Goal: Task Accomplishment & Management: Complete application form

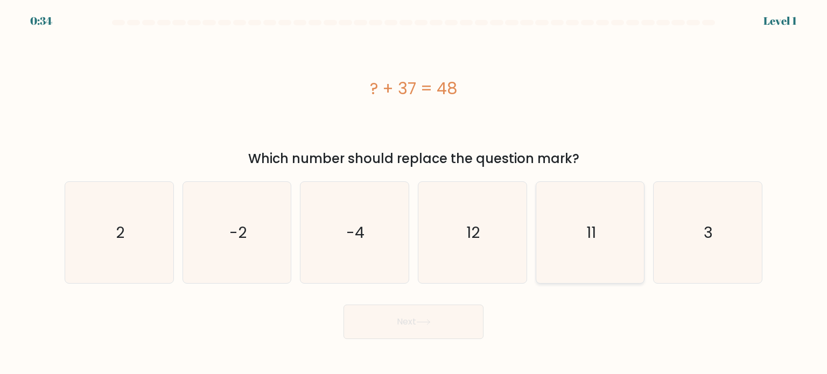
click at [613, 242] on icon "11" at bounding box center [590, 232] width 101 height 101
click at [414, 193] on input "e. 11" at bounding box center [414, 189] width 1 height 5
radio input "true"
click at [421, 326] on button "Next" at bounding box center [414, 322] width 140 height 34
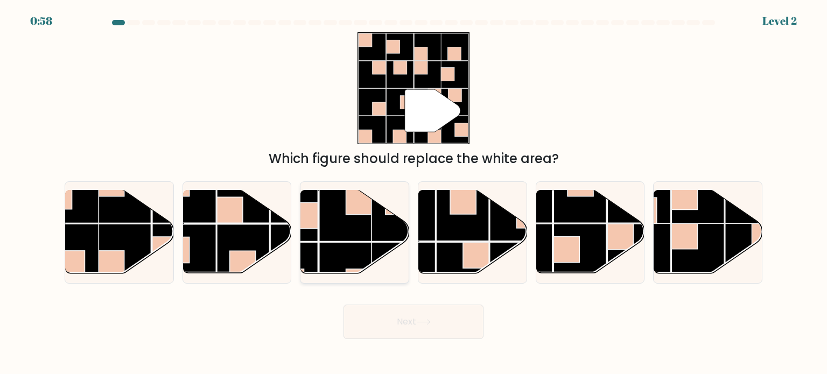
click at [370, 214] on rect at bounding box center [359, 202] width 26 height 26
click at [414, 193] on input "c." at bounding box center [414, 189] width 1 height 5
radio input "true"
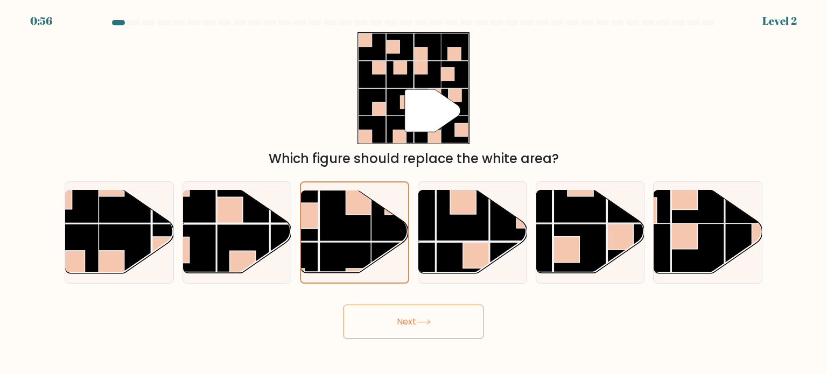
click at [400, 310] on button "Next" at bounding box center [414, 322] width 140 height 34
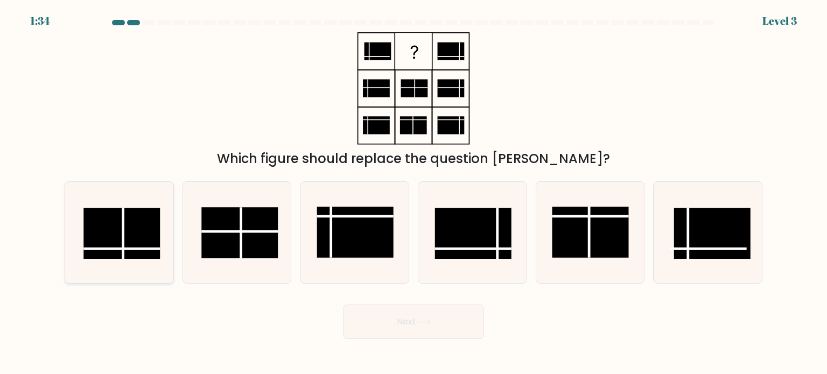
click at [142, 243] on rect at bounding box center [121, 233] width 76 height 51
click at [414, 193] on input "a." at bounding box center [414, 189] width 1 height 5
radio input "true"
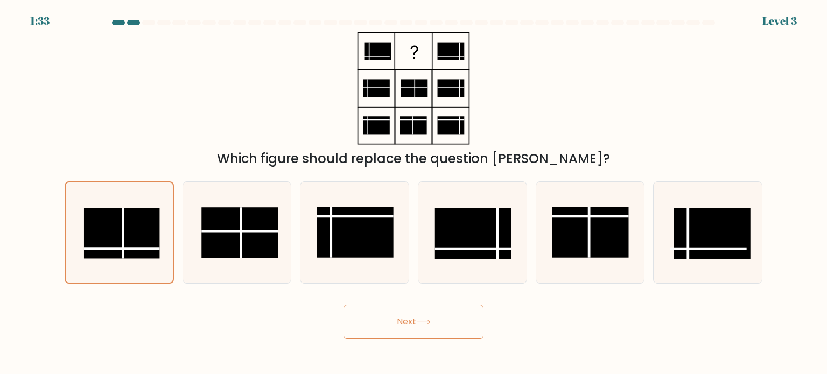
click at [371, 324] on button "Next" at bounding box center [414, 322] width 140 height 34
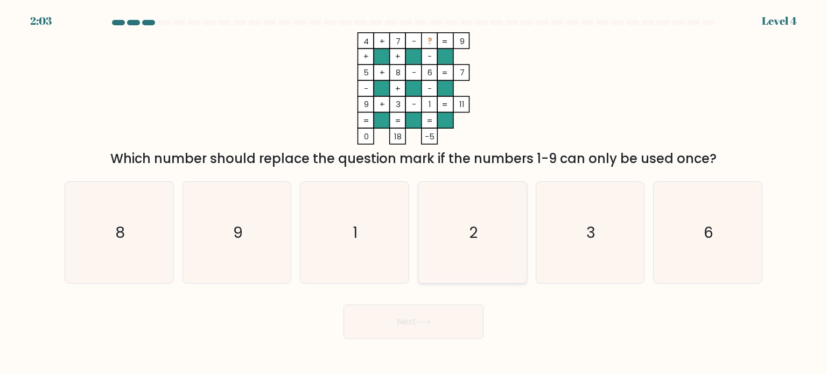
click at [476, 237] on text "2" at bounding box center [473, 232] width 9 height 22
click at [414, 193] on input "d. 2" at bounding box center [414, 189] width 1 height 5
radio input "true"
click at [422, 322] on icon at bounding box center [423, 322] width 15 height 6
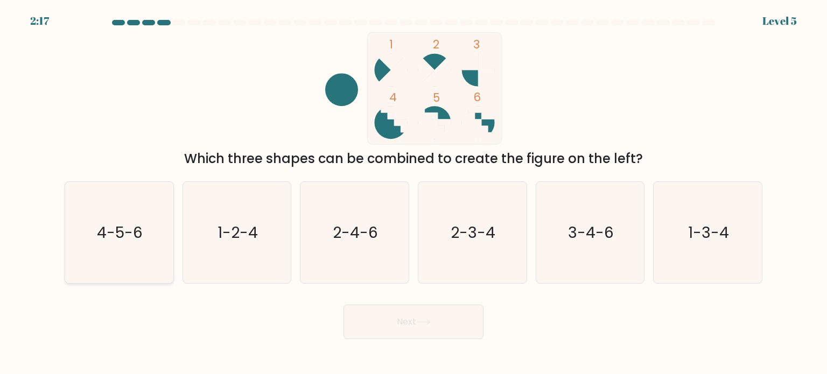
click at [124, 232] on text "4-5-6" at bounding box center [120, 232] width 46 height 22
click at [414, 193] on input "a. 4-5-6" at bounding box center [414, 189] width 1 height 5
radio input "true"
click at [416, 323] on button "Next" at bounding box center [414, 322] width 140 height 34
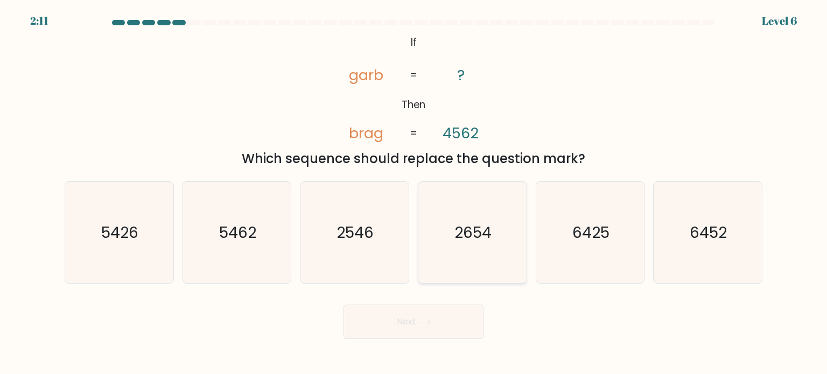
click at [454, 235] on icon "2654" at bounding box center [472, 232] width 101 height 101
click at [414, 193] on input "d. 2654" at bounding box center [414, 189] width 1 height 5
radio input "true"
click at [433, 326] on button "Next" at bounding box center [414, 322] width 140 height 34
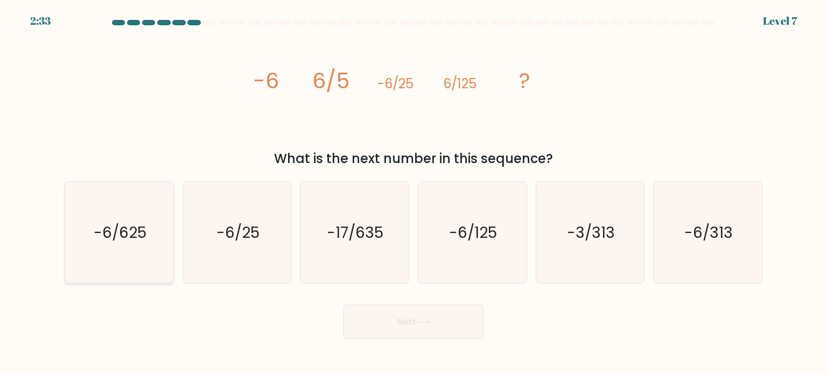
click at [128, 222] on text "-6/625" at bounding box center [120, 232] width 53 height 22
click at [414, 193] on input "a. -6/625" at bounding box center [414, 189] width 1 height 5
radio input "true"
click at [423, 331] on button "Next" at bounding box center [414, 322] width 140 height 34
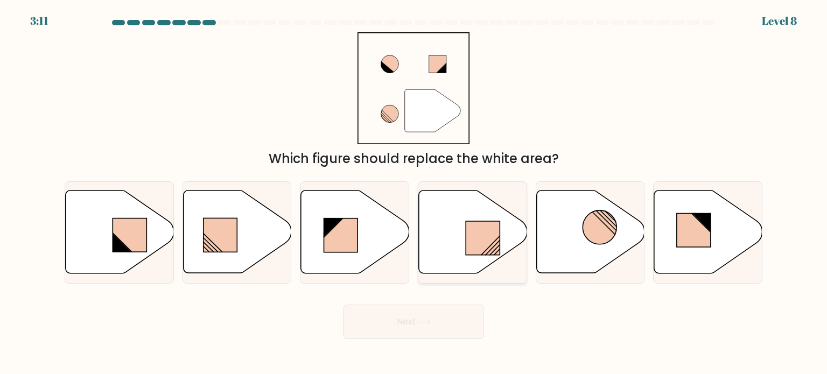
click at [469, 235] on rect at bounding box center [483, 238] width 34 height 34
click at [414, 193] on input "d." at bounding box center [414, 189] width 1 height 5
radio input "true"
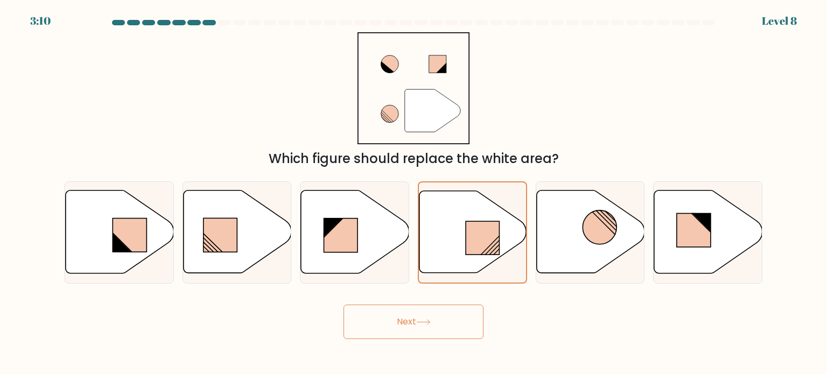
click at [398, 335] on button "Next" at bounding box center [414, 322] width 140 height 34
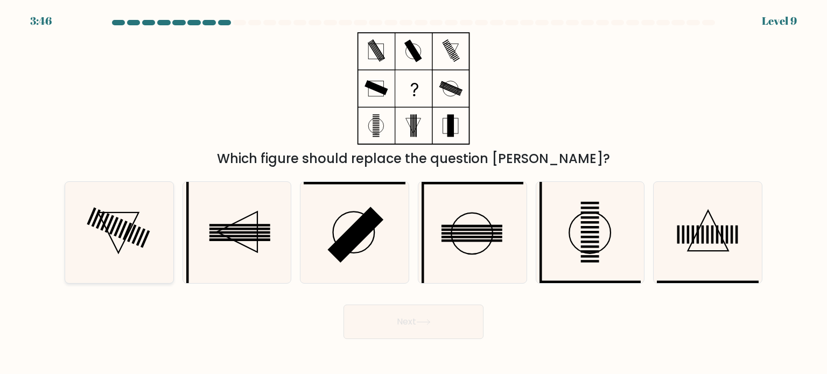
click at [158, 250] on icon at bounding box center [118, 232] width 101 height 101
click at [414, 193] on input "a." at bounding box center [414, 189] width 1 height 5
radio input "true"
click at [381, 310] on button "Next" at bounding box center [414, 322] width 140 height 34
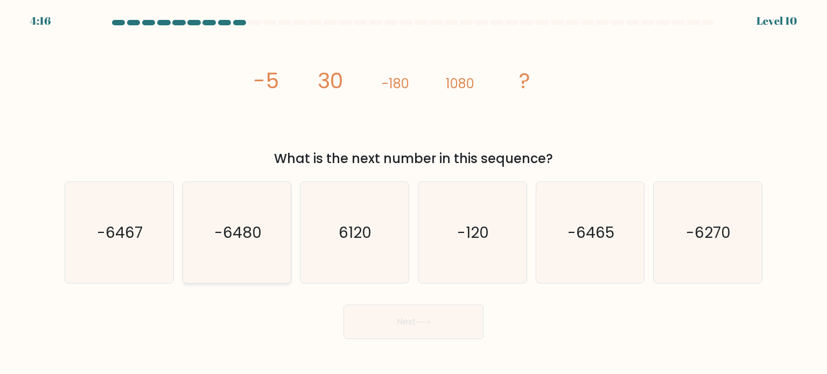
click at [226, 244] on icon "-6480" at bounding box center [236, 232] width 101 height 101
click at [414, 193] on input "b. -6480" at bounding box center [414, 189] width 1 height 5
radio input "true"
click at [410, 318] on button "Next" at bounding box center [414, 322] width 140 height 34
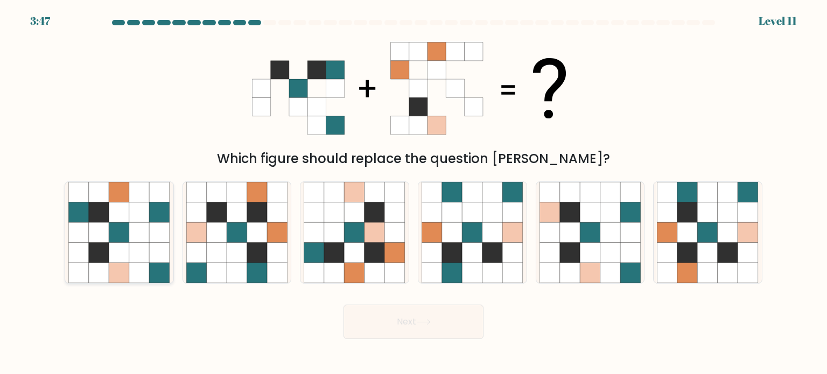
click at [143, 266] on icon at bounding box center [139, 273] width 20 height 20
click at [414, 193] on input "a." at bounding box center [414, 189] width 1 height 5
radio input "true"
click at [391, 319] on button "Next" at bounding box center [414, 322] width 140 height 34
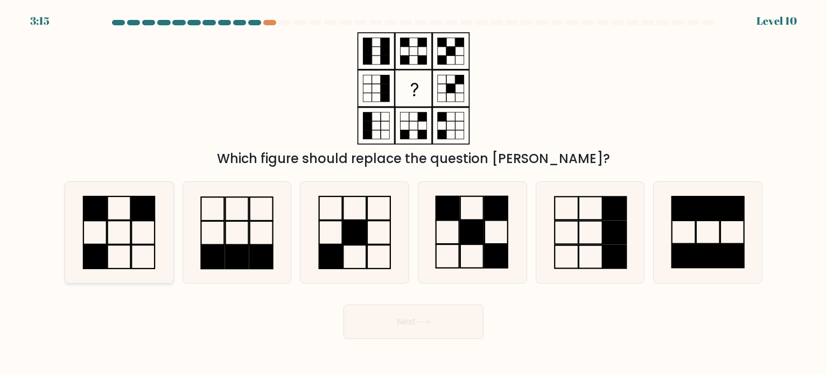
click at [132, 205] on rect at bounding box center [143, 209] width 23 height 24
click at [414, 193] on input "a." at bounding box center [414, 189] width 1 height 5
radio input "true"
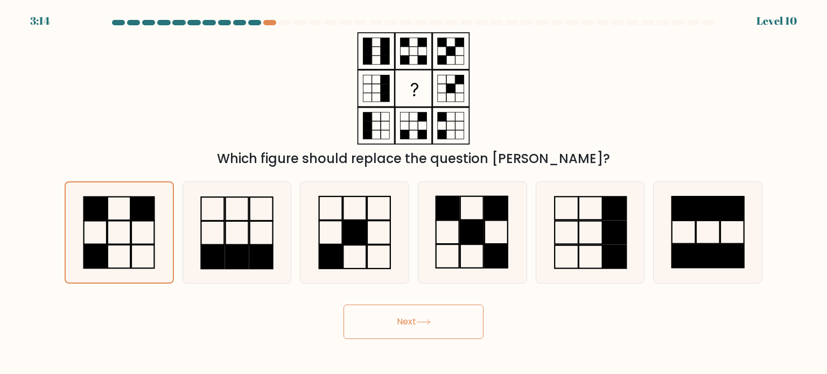
click at [400, 324] on button "Next" at bounding box center [414, 322] width 140 height 34
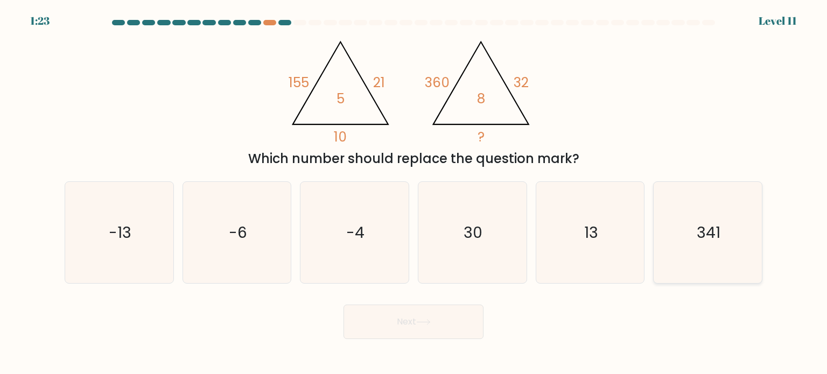
click at [711, 267] on icon "341" at bounding box center [707, 232] width 101 height 101
click at [414, 193] on input "f. 341" at bounding box center [414, 189] width 1 height 5
radio input "true"
click at [452, 315] on button "Next" at bounding box center [414, 322] width 140 height 34
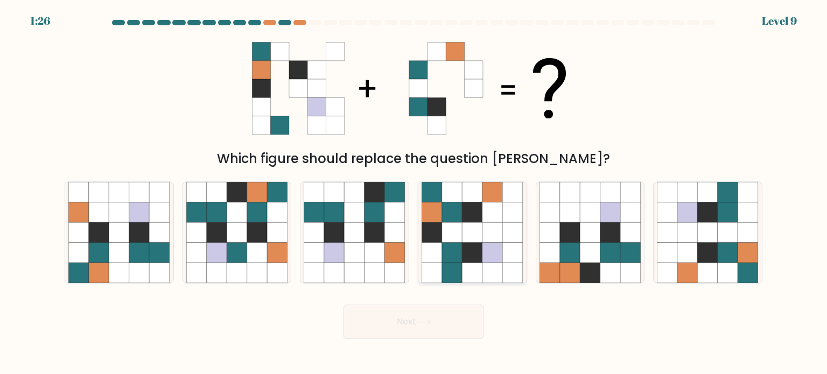
click at [458, 226] on icon at bounding box center [452, 232] width 20 height 20
click at [414, 193] on input "d." at bounding box center [414, 189] width 1 height 5
radio input "true"
click at [405, 320] on button "Next" at bounding box center [414, 322] width 140 height 34
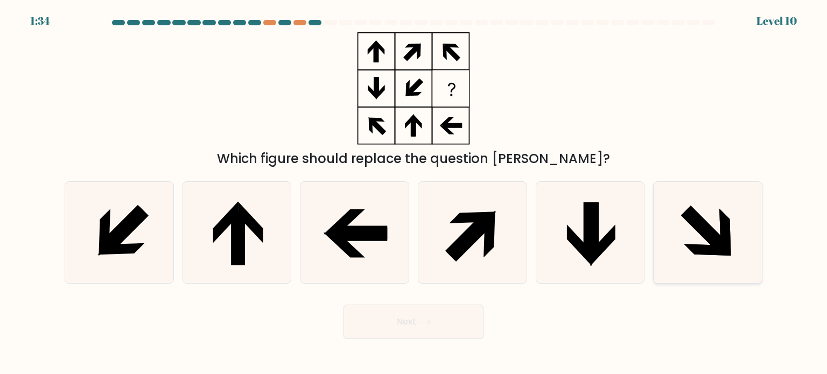
click at [673, 250] on icon at bounding box center [707, 232] width 101 height 101
click at [414, 193] on input "f." at bounding box center [414, 189] width 1 height 5
radio input "true"
click at [393, 327] on button "Next" at bounding box center [414, 322] width 140 height 34
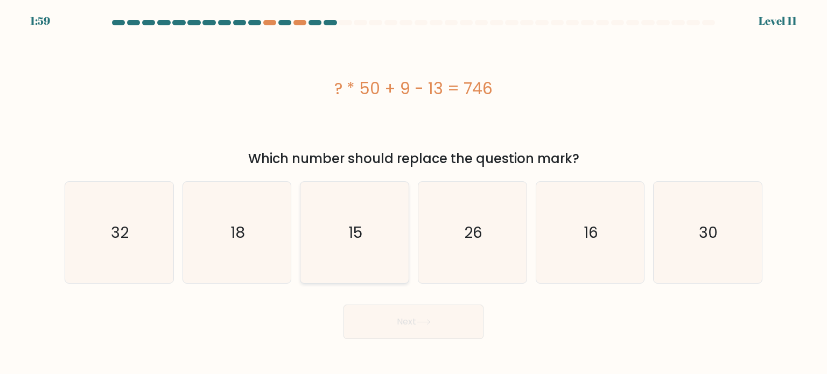
click at [369, 259] on icon "15" at bounding box center [354, 232] width 101 height 101
click at [414, 193] on input "c. 15" at bounding box center [414, 189] width 1 height 5
radio input "true"
click at [386, 327] on button "Next" at bounding box center [414, 322] width 140 height 34
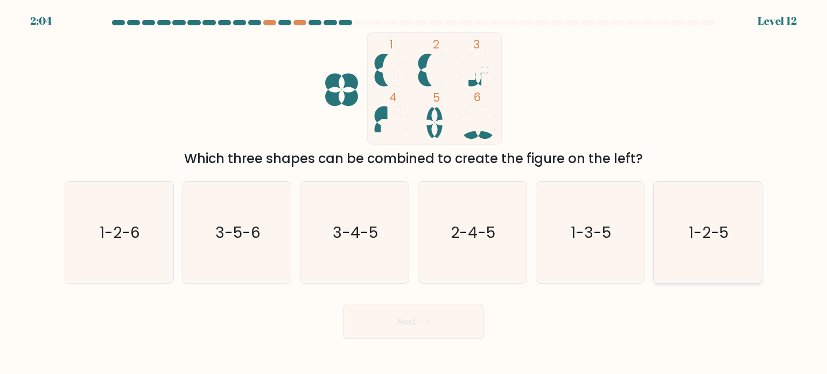
click at [701, 250] on icon "1-2-5" at bounding box center [707, 232] width 101 height 101
click at [414, 193] on input "f. 1-2-5" at bounding box center [414, 189] width 1 height 5
radio input "true"
click at [439, 312] on button "Next" at bounding box center [414, 322] width 140 height 34
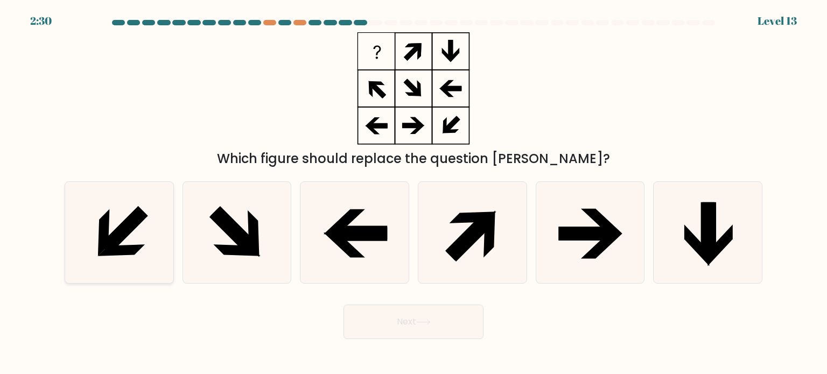
click at [143, 206] on icon at bounding box center [118, 232] width 101 height 101
click at [414, 193] on input "a." at bounding box center [414, 189] width 1 height 5
radio input "true"
click at [414, 327] on button "Next" at bounding box center [414, 322] width 140 height 34
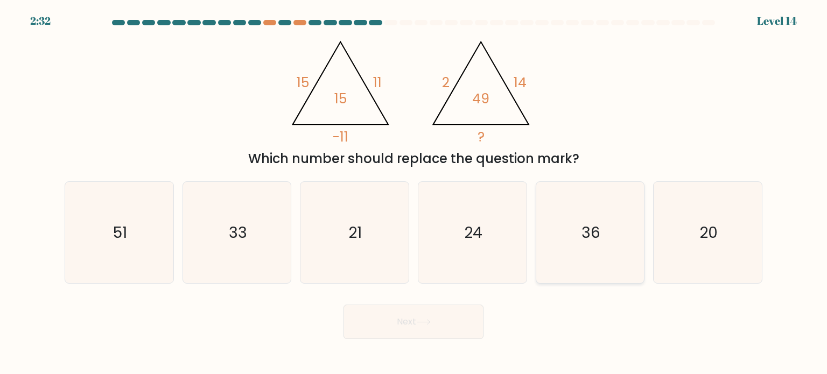
click at [577, 281] on icon "36" at bounding box center [590, 232] width 101 height 101
click at [414, 193] on input "e. 36" at bounding box center [414, 189] width 1 height 5
radio input "true"
click at [413, 318] on button "Next" at bounding box center [414, 322] width 140 height 34
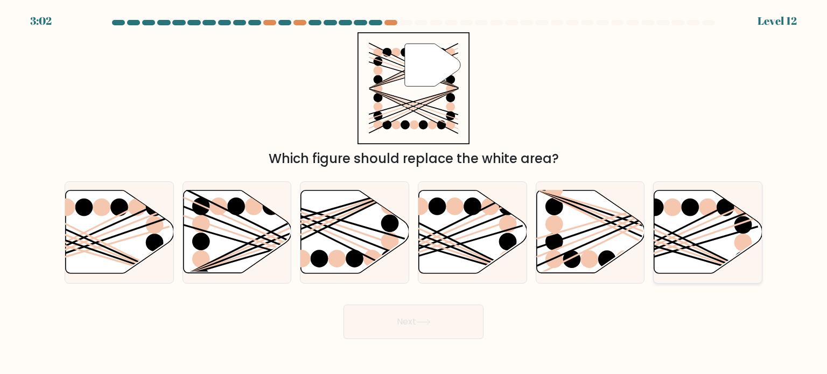
click at [730, 224] on icon at bounding box center [708, 232] width 108 height 83
click at [414, 193] on input "f." at bounding box center [414, 189] width 1 height 5
radio input "true"
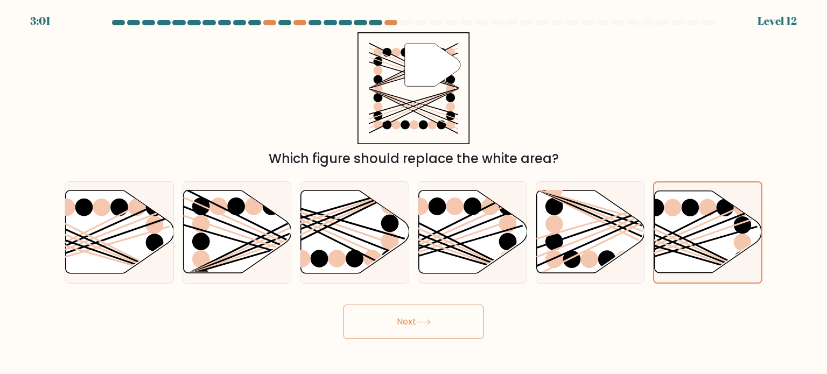
click at [401, 325] on button "Next" at bounding box center [414, 322] width 140 height 34
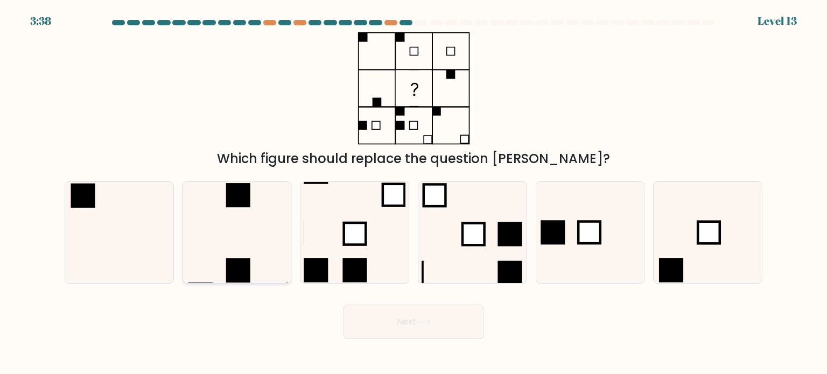
click at [230, 218] on icon at bounding box center [236, 232] width 101 height 101
click at [414, 193] on input "b." at bounding box center [414, 189] width 1 height 5
radio input "true"
click at [372, 308] on button "Next" at bounding box center [414, 322] width 140 height 34
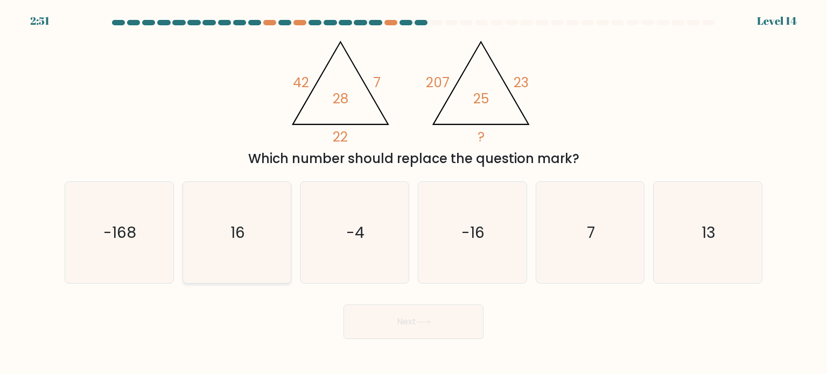
click at [224, 217] on icon "16" at bounding box center [236, 232] width 101 height 101
click at [414, 193] on input "b. 16" at bounding box center [414, 189] width 1 height 5
radio input "true"
click at [412, 333] on button "Next" at bounding box center [414, 322] width 140 height 34
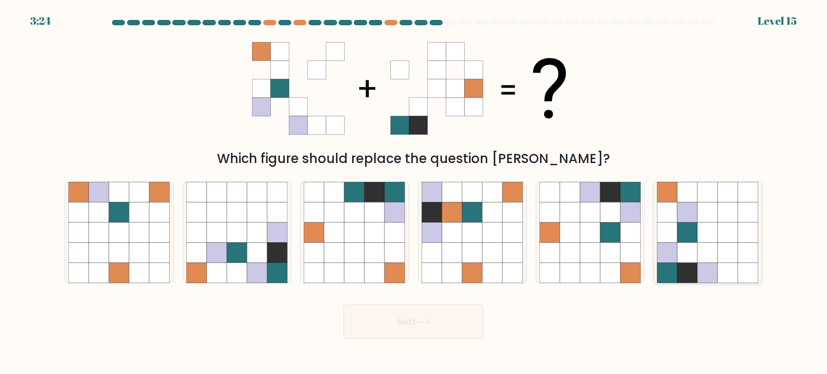
click at [694, 245] on icon at bounding box center [688, 252] width 20 height 20
click at [414, 193] on input "f." at bounding box center [414, 189] width 1 height 5
radio input "true"
click at [396, 323] on button "Next" at bounding box center [414, 322] width 140 height 34
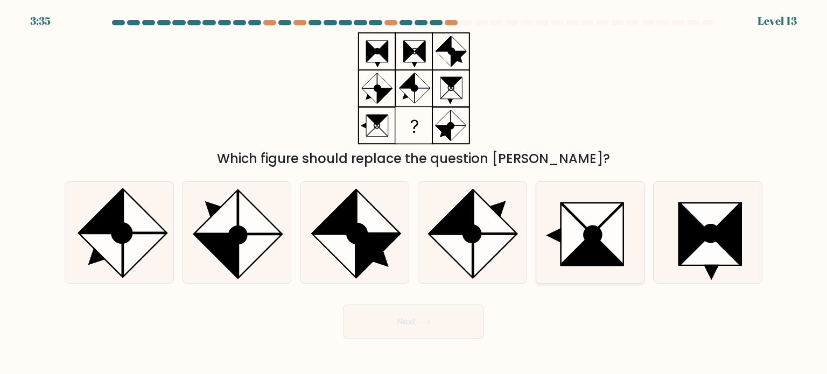
click at [615, 260] on icon at bounding box center [592, 250] width 61 height 30
click at [414, 193] on input "e." at bounding box center [414, 189] width 1 height 5
radio input "true"
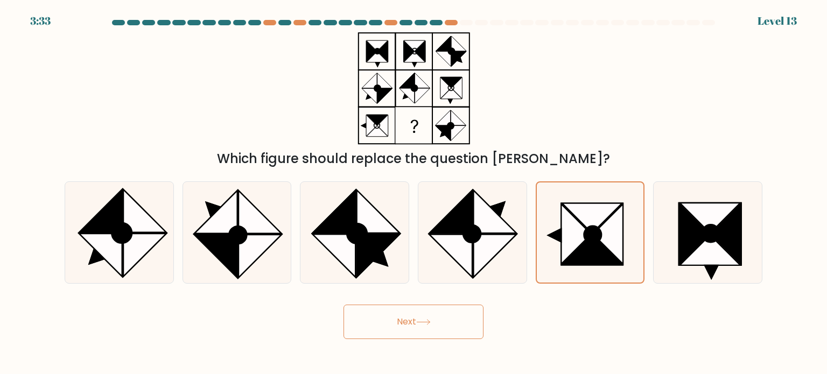
click at [362, 333] on button "Next" at bounding box center [414, 322] width 140 height 34
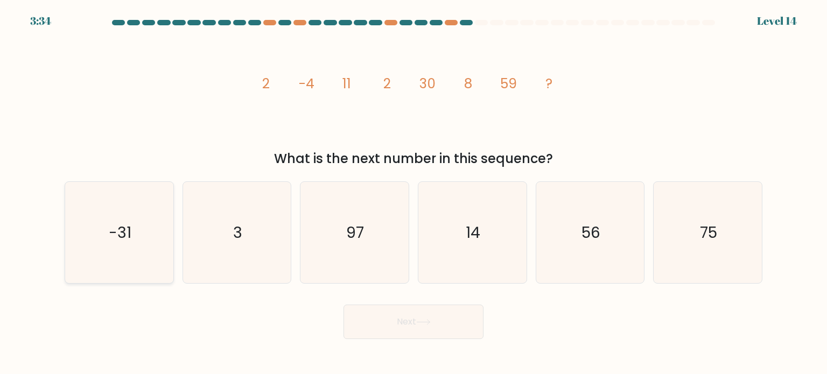
click at [127, 215] on icon "-31" at bounding box center [118, 232] width 101 height 101
click at [414, 193] on input "a. -31" at bounding box center [414, 189] width 1 height 5
radio input "true"
click at [395, 326] on button "Next" at bounding box center [414, 322] width 140 height 34
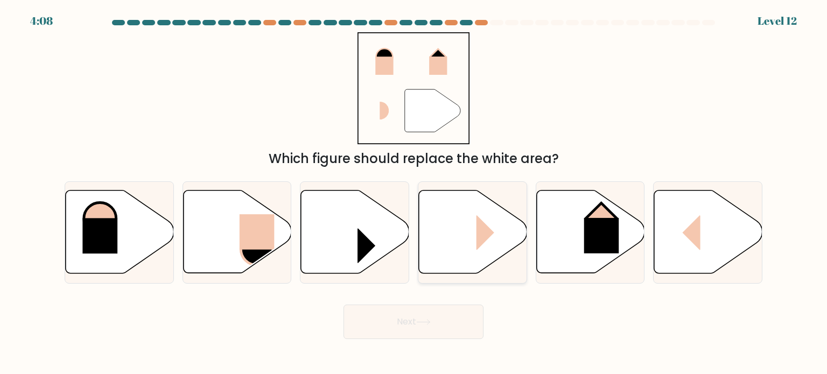
click at [478, 219] on rect at bounding box center [495, 232] width 36 height 35
click at [414, 193] on input "d." at bounding box center [414, 189] width 1 height 5
radio input "true"
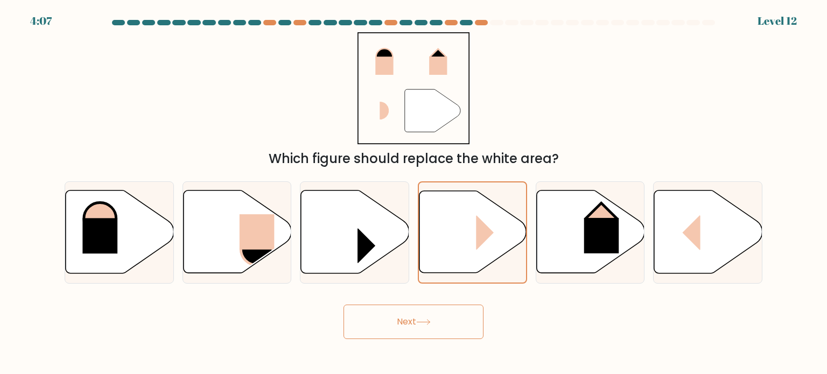
click at [410, 327] on button "Next" at bounding box center [414, 322] width 140 height 34
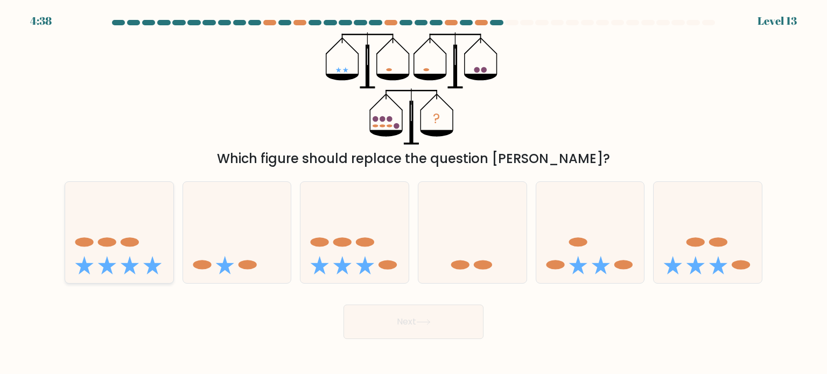
click at [105, 239] on ellipse at bounding box center [107, 242] width 18 height 9
click at [414, 193] on input "a." at bounding box center [414, 189] width 1 height 5
radio input "true"
click at [379, 308] on button "Next" at bounding box center [414, 322] width 140 height 34
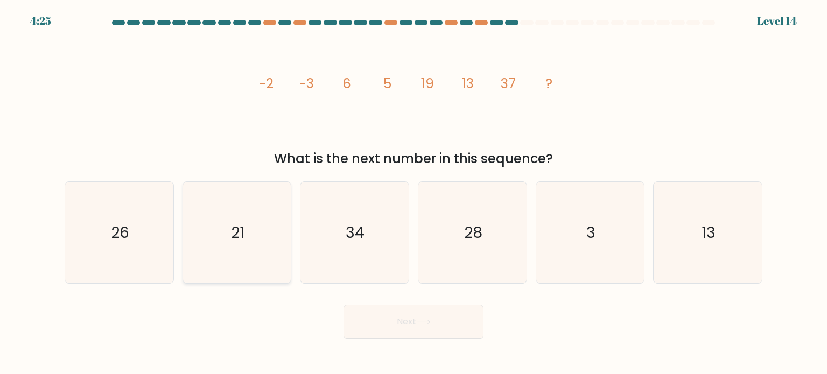
click at [254, 213] on icon "21" at bounding box center [236, 232] width 101 height 101
click at [414, 193] on input "b. 21" at bounding box center [414, 189] width 1 height 5
radio input "true"
click at [390, 314] on button "Next" at bounding box center [414, 322] width 140 height 34
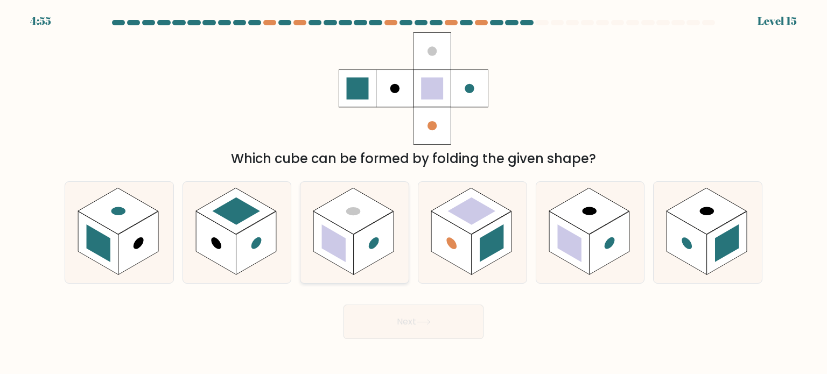
click at [353, 238] on rect at bounding box center [334, 243] width 40 height 64
click at [414, 193] on input "c." at bounding box center [414, 189] width 1 height 5
radio input "true"
click at [393, 316] on button "Next" at bounding box center [414, 322] width 140 height 34
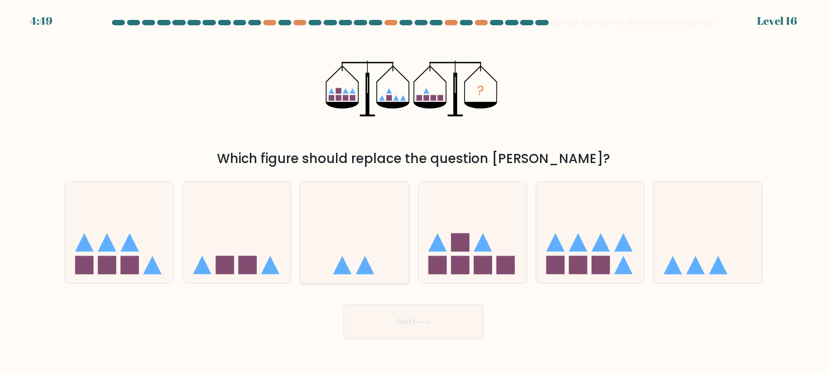
click at [388, 215] on icon at bounding box center [355, 232] width 108 height 89
click at [414, 193] on input "c." at bounding box center [414, 189] width 1 height 5
radio input "true"
click at [392, 316] on button "Next" at bounding box center [414, 322] width 140 height 34
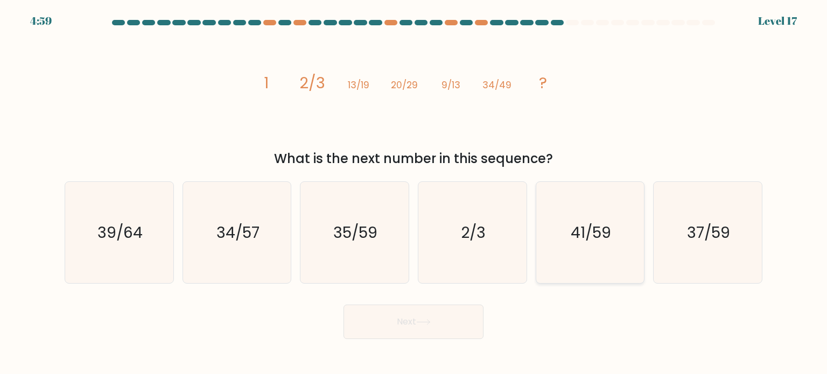
click at [570, 208] on icon "41/59" at bounding box center [590, 232] width 101 height 101
click at [414, 193] on input "e. 41/59" at bounding box center [414, 189] width 1 height 5
radio input "true"
click at [427, 316] on button "Next" at bounding box center [414, 322] width 140 height 34
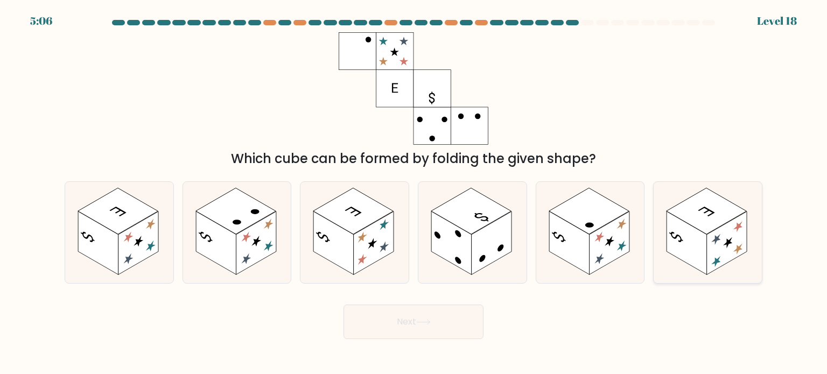
click at [707, 212] on icon at bounding box center [707, 211] width 17 height 10
click at [414, 193] on input "f." at bounding box center [414, 189] width 1 height 5
radio input "true"
click at [401, 314] on button "Next" at bounding box center [414, 322] width 140 height 34
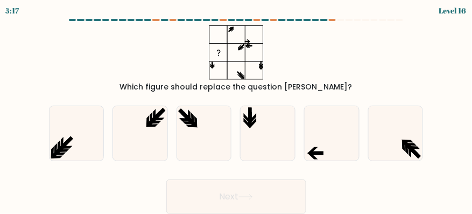
drag, startPoint x: 631, startPoint y: 5, endPoint x: 247, endPoint y: 67, distance: 388.9
click at [247, 67] on icon at bounding box center [236, 52] width 135 height 54
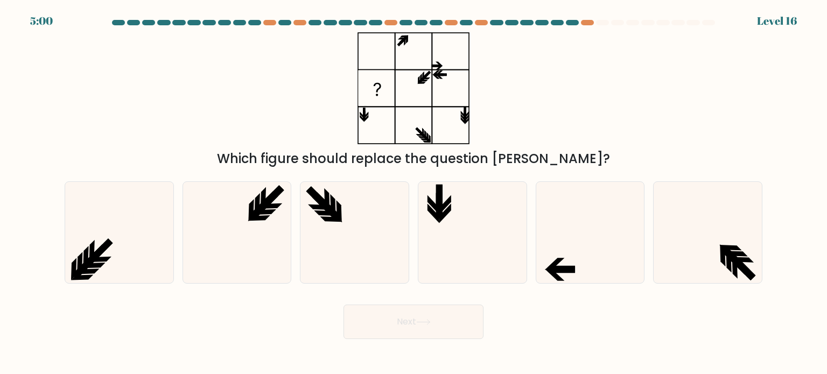
drag, startPoint x: 345, startPoint y: 7, endPoint x: 584, endPoint y: 134, distance: 271.1
click at [584, 134] on div "Which figure should replace the question mark?" at bounding box center [413, 100] width 711 height 136
click at [390, 92] on rect at bounding box center [377, 89] width 36 height 36
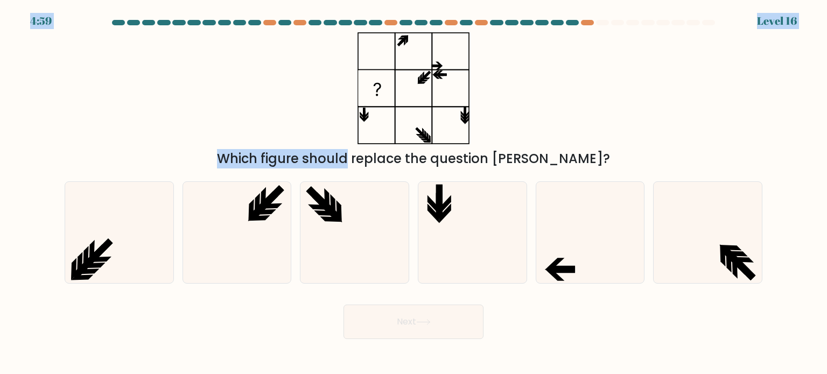
drag, startPoint x: 390, startPoint y: 92, endPoint x: 641, endPoint y: -65, distance: 295.9
click at [641, 0] on html "4:59 Level 16" at bounding box center [413, 187] width 827 height 374
click at [440, 88] on icon at bounding box center [413, 88] width 135 height 113
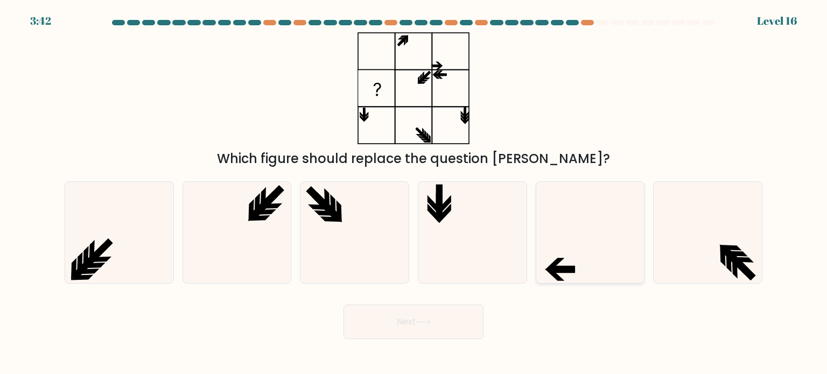
click at [558, 223] on icon at bounding box center [590, 232] width 101 height 101
click at [414, 193] on input "e." at bounding box center [414, 189] width 1 height 5
radio input "true"
click at [54, 277] on form at bounding box center [413, 179] width 827 height 319
click at [136, 240] on icon at bounding box center [118, 232] width 101 height 101
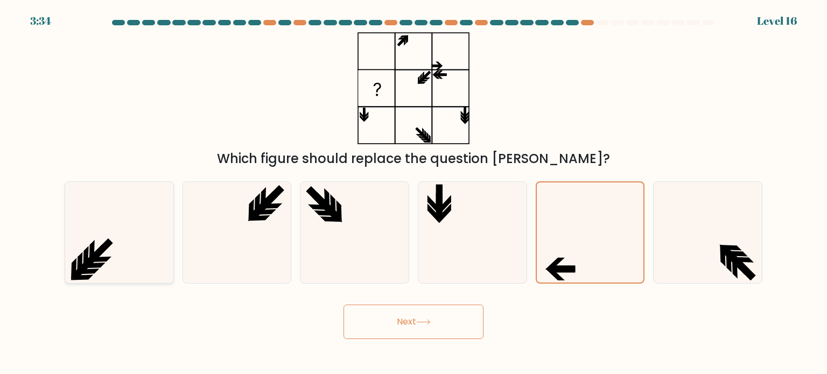
click at [414, 193] on input "a." at bounding box center [414, 189] width 1 height 5
radio input "true"
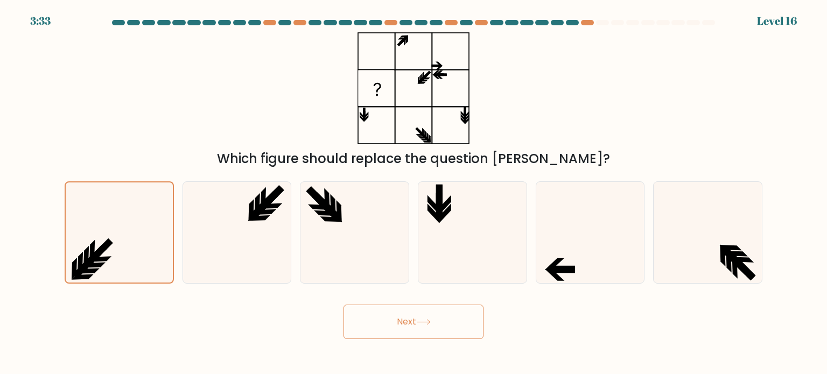
click at [405, 314] on button "Next" at bounding box center [414, 322] width 140 height 34
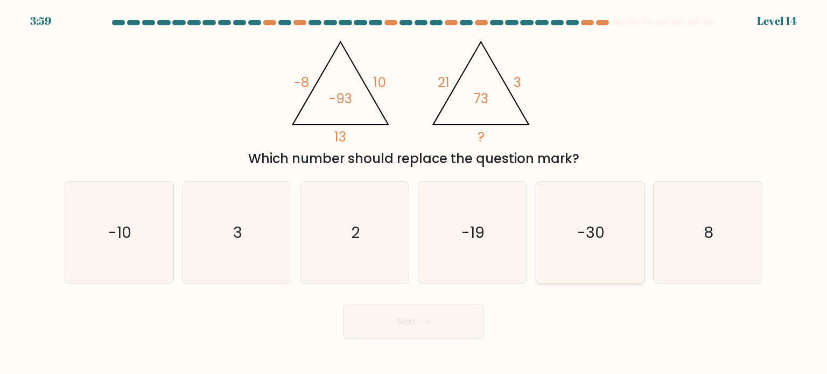
click at [584, 226] on text "-30" at bounding box center [590, 232] width 27 height 22
click at [414, 193] on input "e. -30" at bounding box center [414, 189] width 1 height 5
radio input "true"
click at [397, 312] on button "Next" at bounding box center [414, 322] width 140 height 34
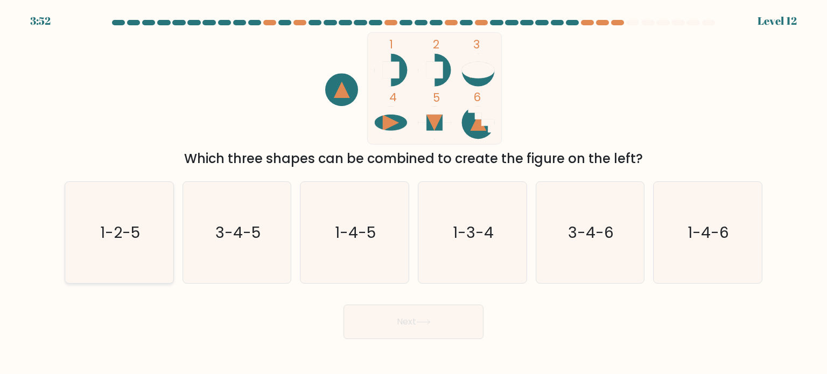
click at [103, 244] on icon "1-2-5" at bounding box center [118, 232] width 101 height 101
click at [414, 193] on input "a. 1-2-5" at bounding box center [414, 189] width 1 height 5
radio input "true"
click at [430, 303] on div "Next" at bounding box center [413, 318] width 711 height 43
click at [406, 324] on button "Next" at bounding box center [414, 322] width 140 height 34
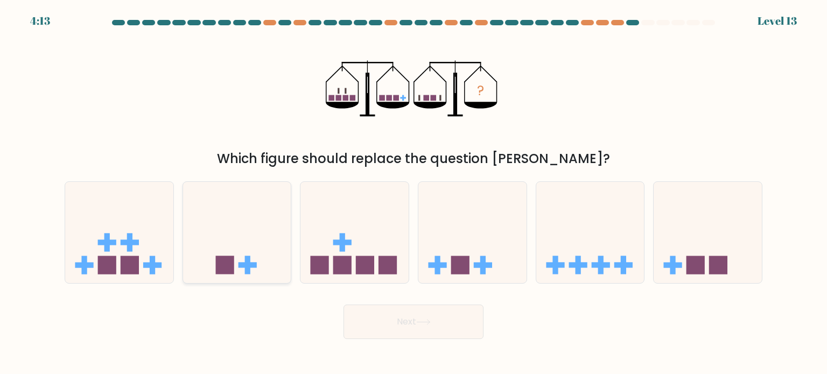
click at [232, 238] on icon at bounding box center [237, 232] width 108 height 89
click at [414, 193] on input "b." at bounding box center [414, 189] width 1 height 5
radio input "true"
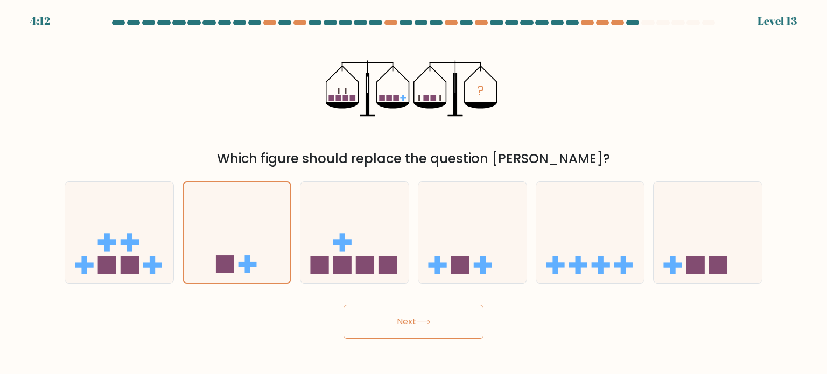
click at [437, 314] on button "Next" at bounding box center [414, 322] width 140 height 34
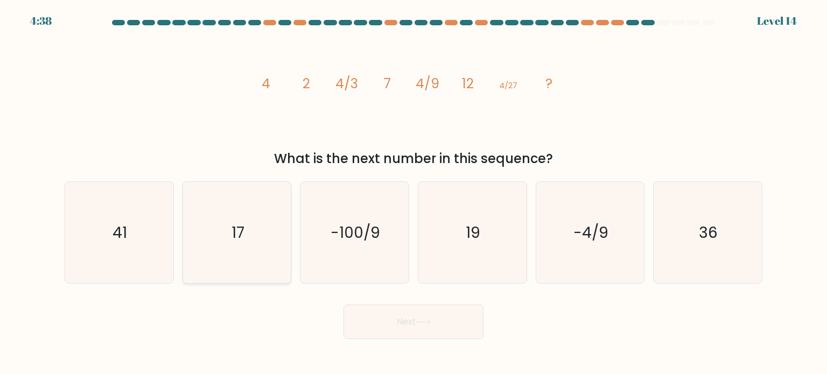
click at [215, 208] on icon "17" at bounding box center [236, 232] width 101 height 101
click at [414, 193] on input "b. 17" at bounding box center [414, 189] width 1 height 5
radio input "true"
click at [386, 326] on button "Next" at bounding box center [414, 322] width 140 height 34
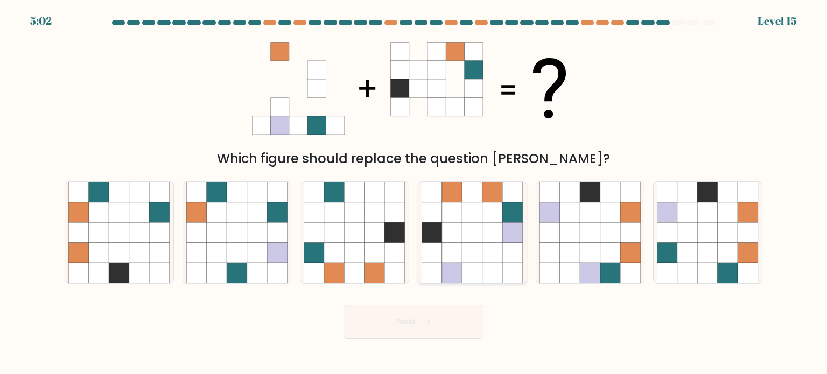
click at [496, 247] on icon at bounding box center [493, 252] width 20 height 20
click at [414, 193] on input "d." at bounding box center [414, 189] width 1 height 5
radio input "true"
click at [431, 331] on button "Next" at bounding box center [414, 322] width 140 height 34
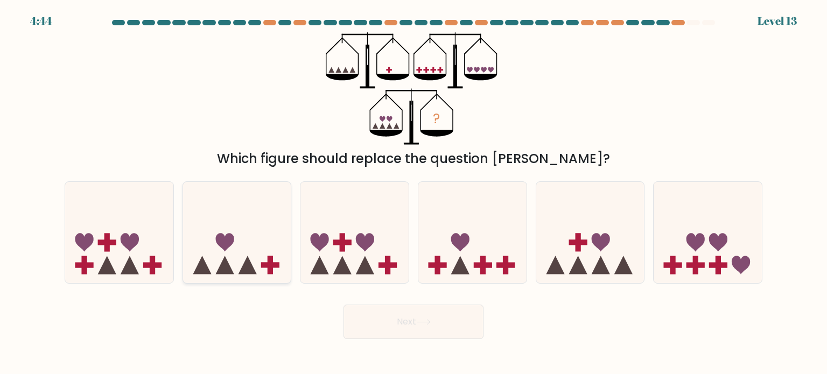
click at [240, 255] on icon at bounding box center [237, 232] width 108 height 89
click at [414, 193] on input "b." at bounding box center [414, 189] width 1 height 5
radio input "true"
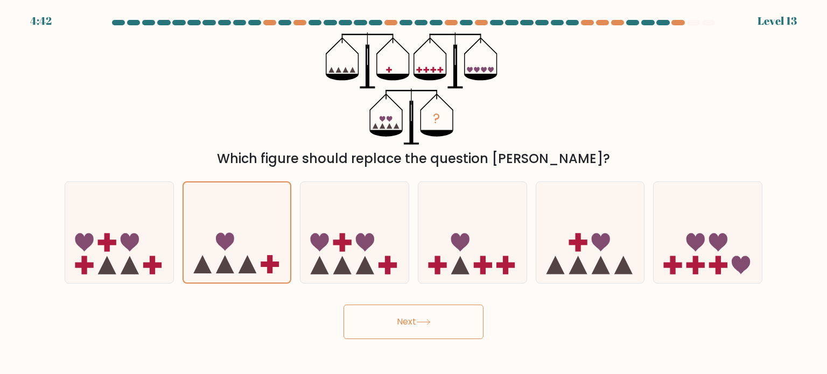
click at [387, 318] on button "Next" at bounding box center [414, 322] width 140 height 34
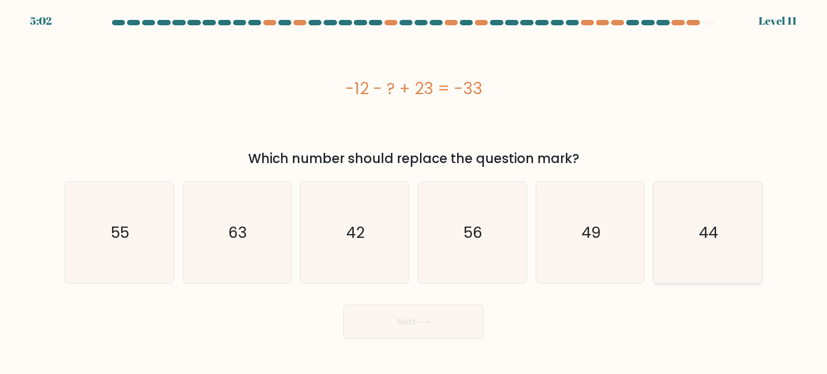
click at [707, 220] on icon "44" at bounding box center [707, 232] width 101 height 101
click at [414, 193] on input "f. 44" at bounding box center [414, 189] width 1 height 5
radio input "true"
click at [434, 320] on button "Next" at bounding box center [414, 322] width 140 height 34
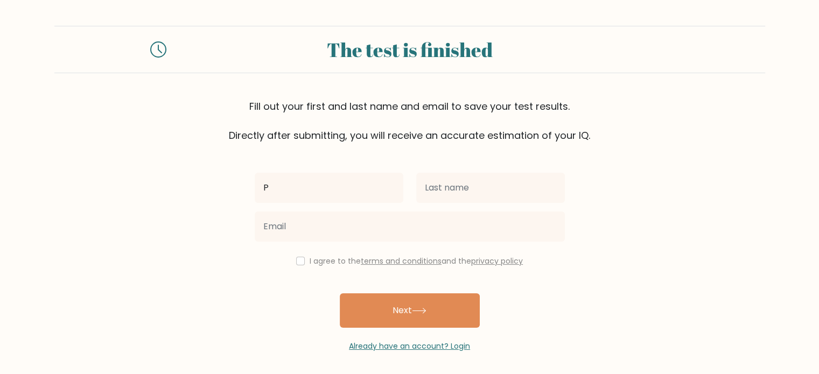
type input "P"
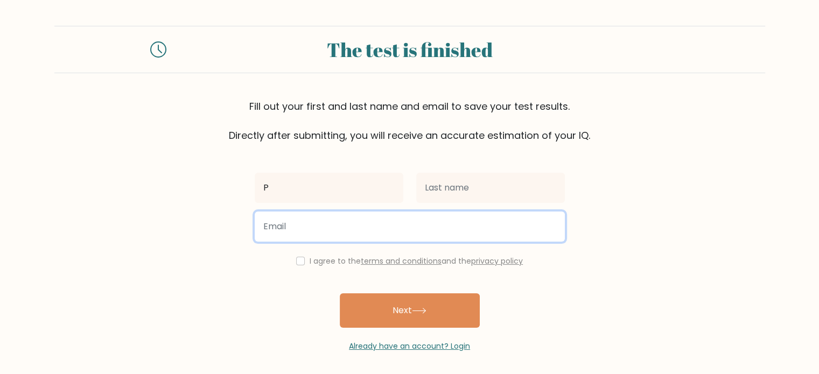
click at [480, 212] on input "email" at bounding box center [410, 227] width 310 height 30
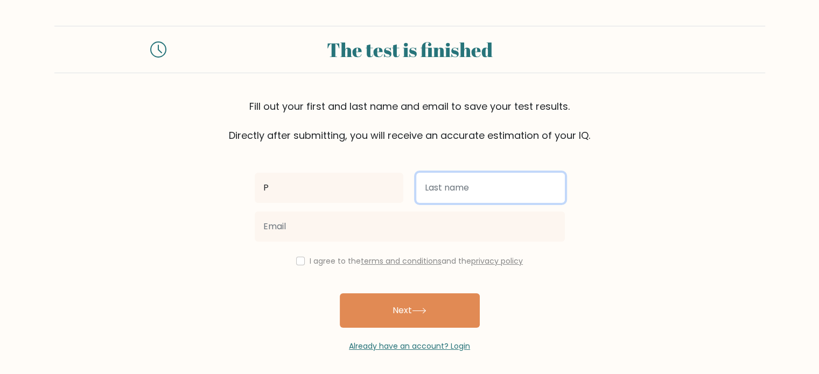
click at [428, 193] on input "text" at bounding box center [490, 188] width 149 height 30
type input "P"
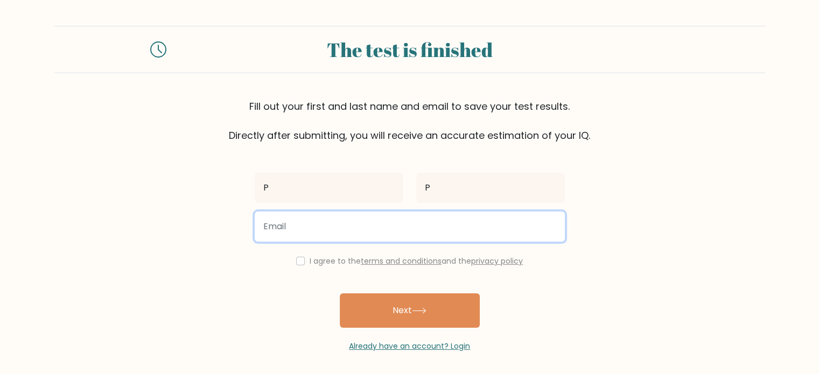
click at [270, 232] on input "email" at bounding box center [410, 227] width 310 height 30
type input "Pari.Asghari.faaa@gmail.com"
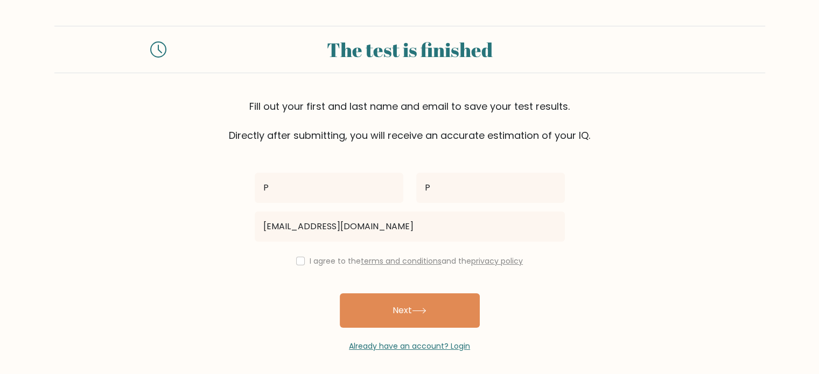
click at [291, 264] on div "I agree to the terms and conditions and the privacy policy" at bounding box center [409, 261] width 323 height 13
click at [297, 260] on input "checkbox" at bounding box center [300, 261] width 9 height 9
checkbox input "true"
click at [403, 336] on div "Already have an account? Login" at bounding box center [410, 340] width 310 height 24
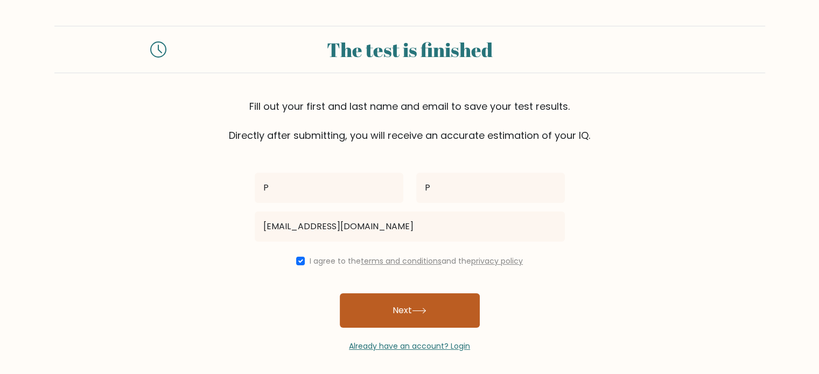
click at [405, 309] on button "Next" at bounding box center [410, 311] width 140 height 34
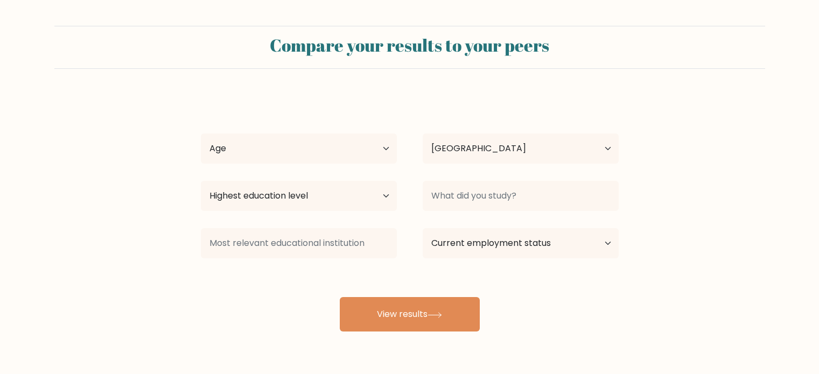
select select "SG"
click at [296, 140] on select "Age Under 18 years old 18-24 years old 25-34 years old 35-44 years old 45-54 ye…" at bounding box center [299, 149] width 196 height 30
select select "min_18"
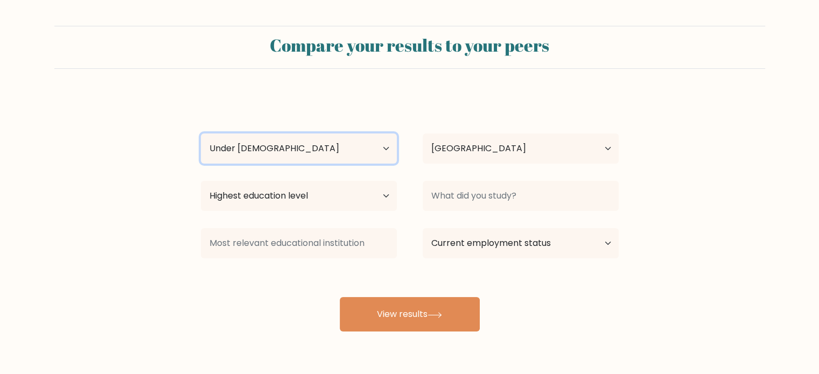
click at [201, 134] on select "Age Under 18 years old 18-24 years old 25-34 years old 35-44 years old 45-54 ye…" at bounding box center [299, 149] width 196 height 30
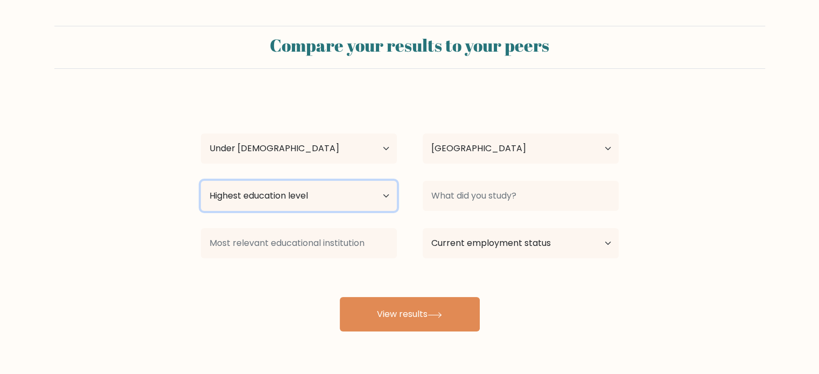
click at [303, 197] on select "Highest education level No schooling Primary Lower Secondary Upper Secondary Oc…" at bounding box center [299, 196] width 196 height 30
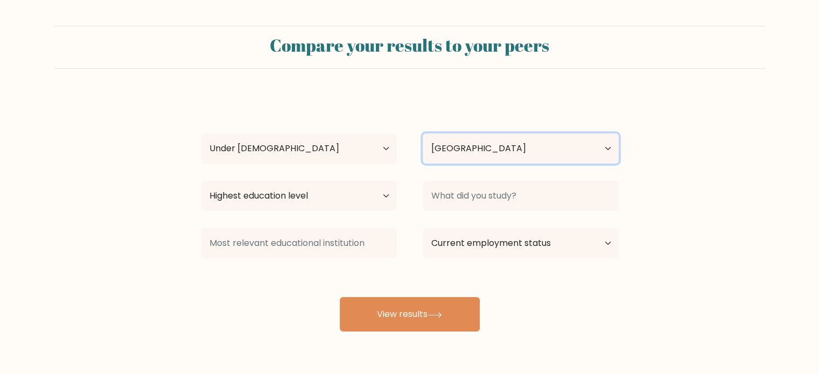
click at [480, 145] on select "Country Afghanistan Albania Algeria American Samoa Andorra Angola Anguilla Anta…" at bounding box center [521, 149] width 196 height 30
select select "IR"
click at [423, 134] on select "Country Afghanistan Albania Algeria American Samoa Andorra Angola Anguilla Anta…" at bounding box center [521, 149] width 196 height 30
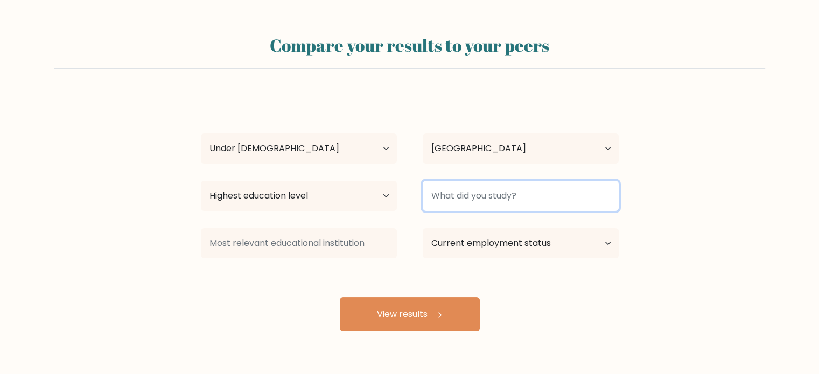
click at [459, 200] on input at bounding box center [521, 196] width 196 height 30
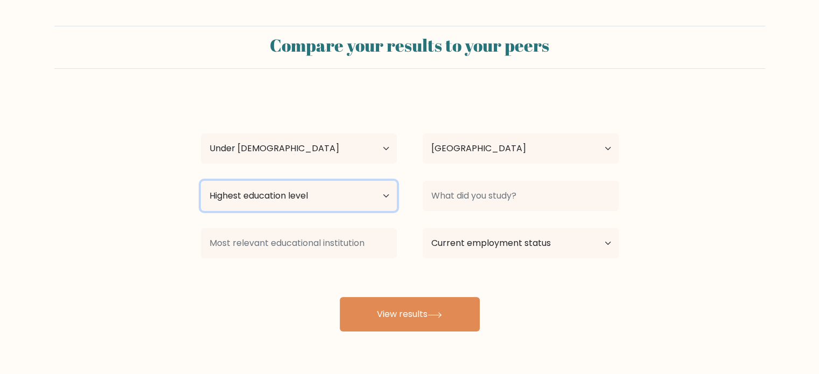
click at [351, 183] on select "Highest education level No schooling Primary Lower Secondary Upper Secondary Oc…" at bounding box center [299, 196] width 196 height 30
click at [201, 181] on select "Highest education level No schooling Primary Lower Secondary Upper Secondary Oc…" at bounding box center [299, 196] width 196 height 30
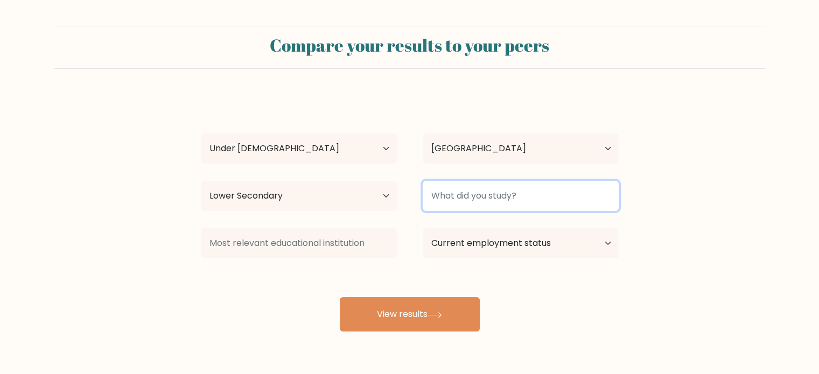
click at [437, 196] on input at bounding box center [521, 196] width 196 height 30
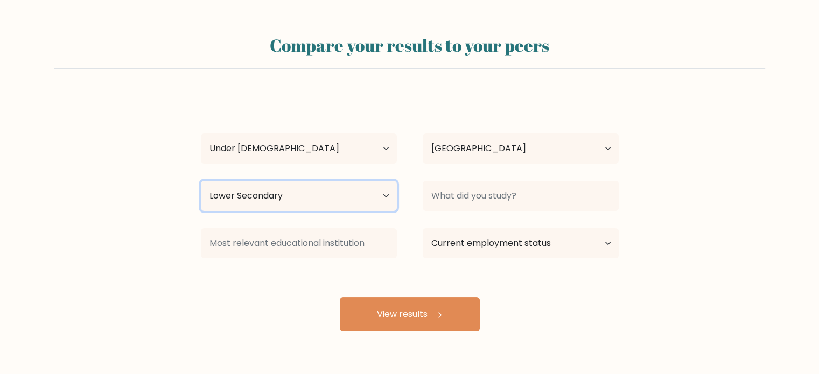
click at [260, 187] on select "Highest education level No schooling Primary Lower Secondary Upper Secondary Oc…" at bounding box center [299, 196] width 196 height 30
select select "upper_secondary"
click at [201, 181] on select "Highest education level No schooling Primary Lower Secondary Upper Secondary Oc…" at bounding box center [299, 196] width 196 height 30
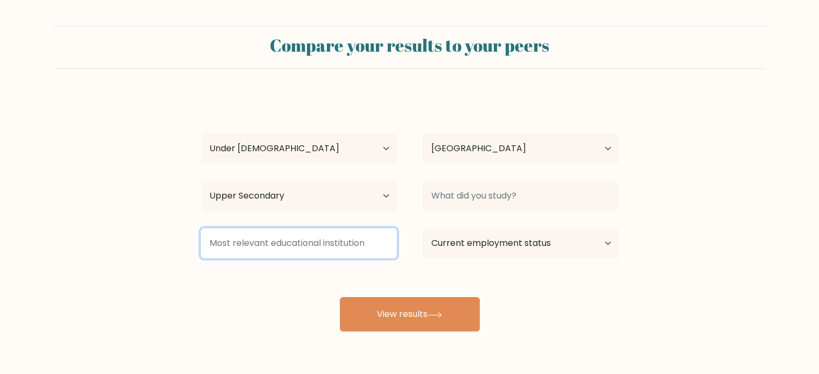
click at [253, 247] on input at bounding box center [299, 243] width 196 height 30
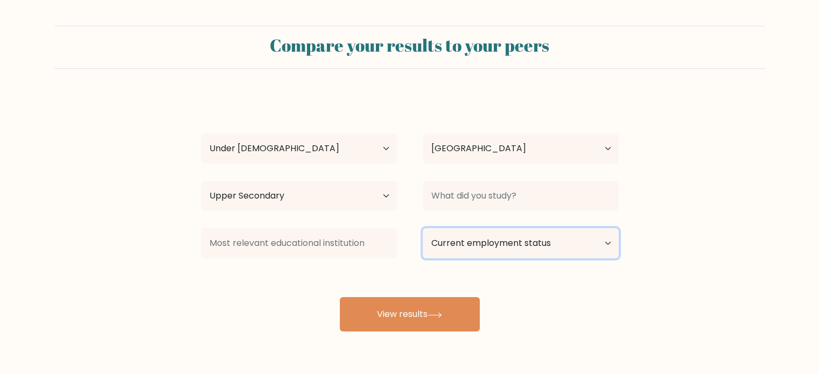
click at [503, 239] on select "Current employment status Employed Student Retired Other / prefer not to answer" at bounding box center [521, 243] width 196 height 30
select select "student"
click at [423, 228] on select "Current employment status Employed Student Retired Other / prefer not to answer" at bounding box center [521, 243] width 196 height 30
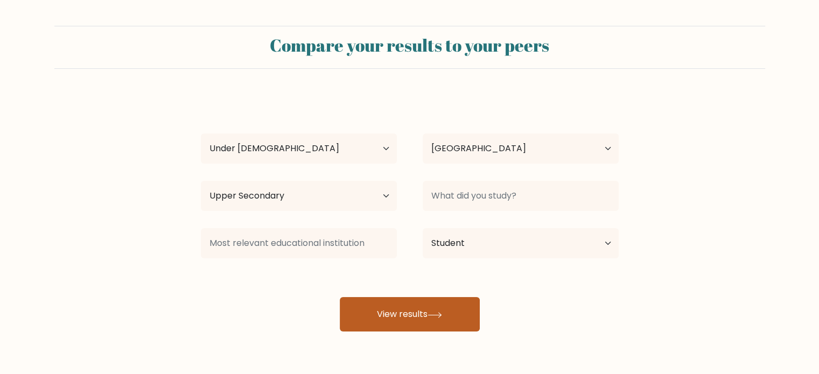
click at [423, 305] on button "View results" at bounding box center [410, 314] width 140 height 34
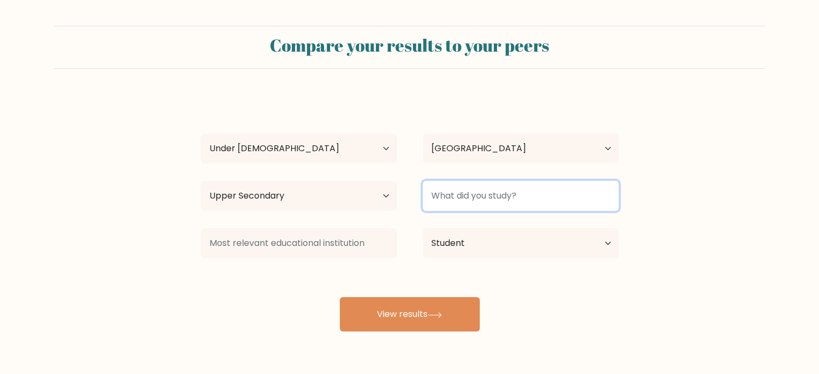
click at [443, 187] on input at bounding box center [521, 196] width 196 height 30
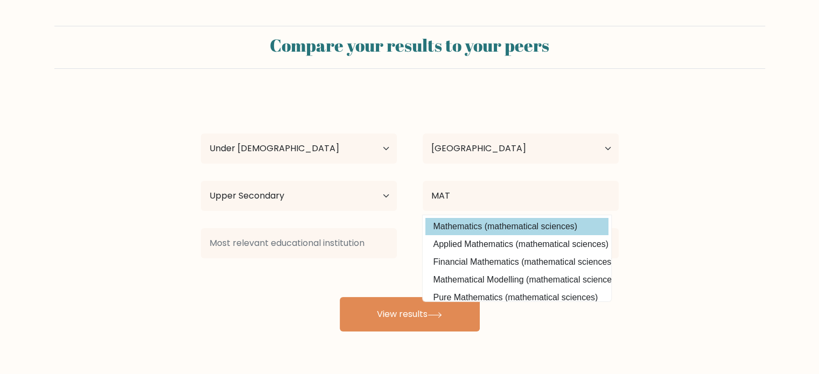
click at [462, 234] on div "P P Age Under 18 years old 18-24 years old 25-34 years old 35-44 years old 45-5…" at bounding box center [409, 213] width 431 height 237
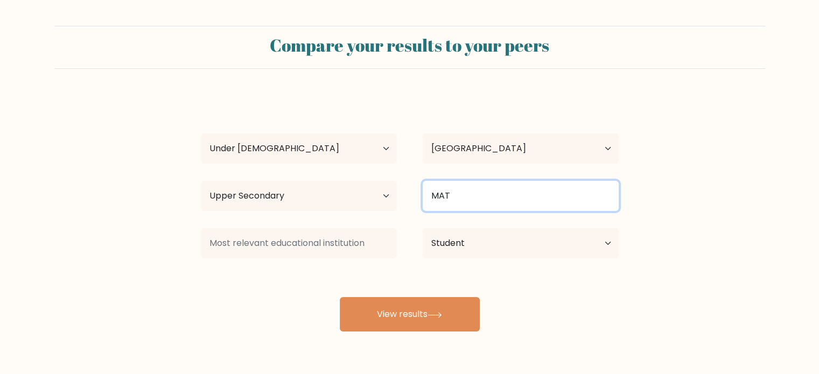
click at [452, 196] on input "MAT" at bounding box center [521, 196] width 196 height 30
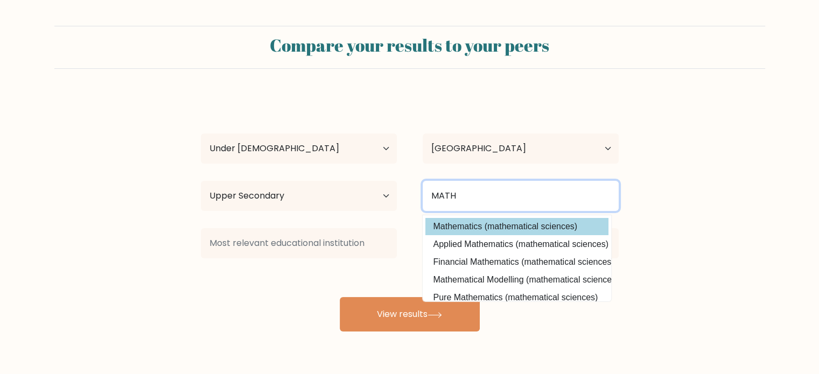
type input "MATH"
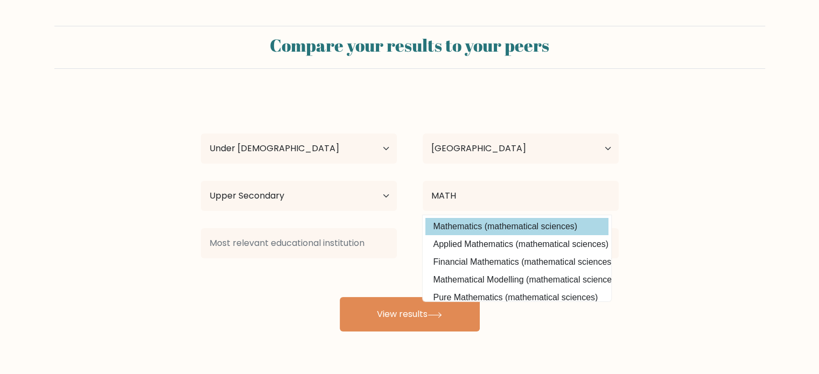
click at [440, 230] on div "P P Age Under 18 years old 18-24 years old 25-34 years old 35-44 years old 45-5…" at bounding box center [409, 213] width 431 height 237
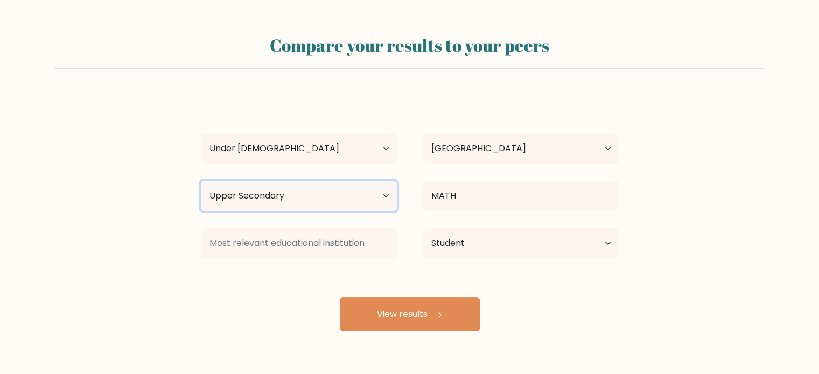
click at [328, 198] on select "Highest education level No schooling Primary Lower Secondary Upper Secondary Oc…" at bounding box center [299, 196] width 196 height 30
select select "primary"
click at [201, 181] on select "Highest education level No schooling Primary Lower Secondary Upper Secondary Oc…" at bounding box center [299, 196] width 196 height 30
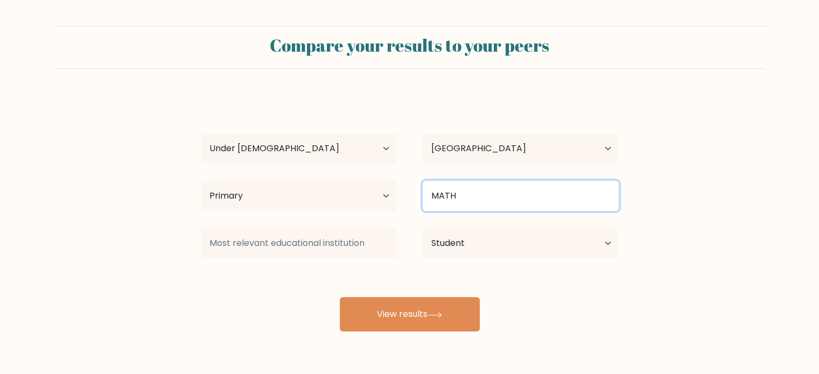
click at [491, 192] on input "MATH" at bounding box center [521, 196] width 196 height 30
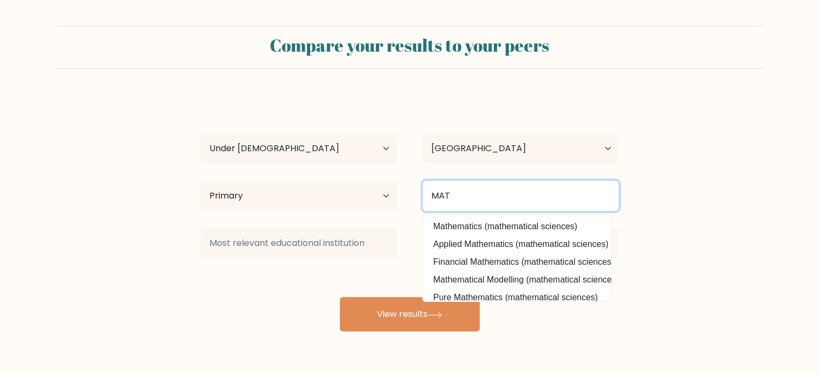
type input "MATH"
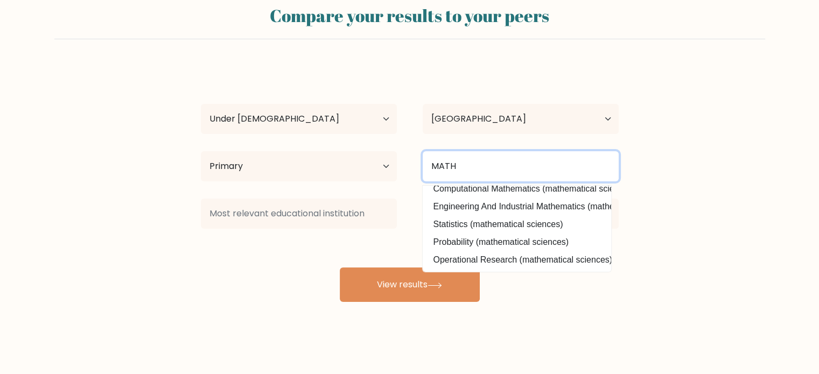
scroll to position [34, 0]
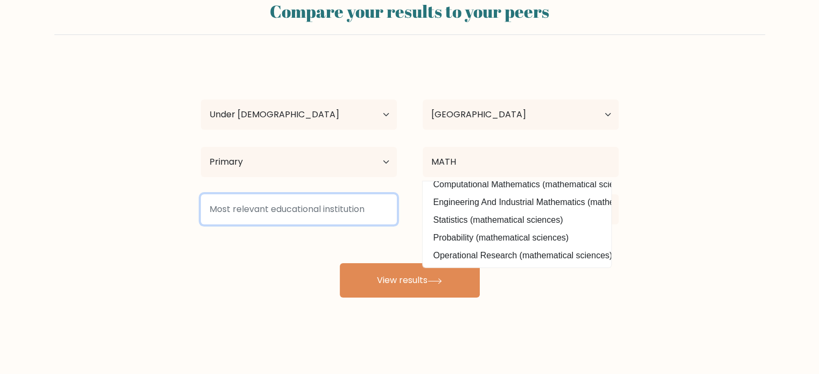
click at [271, 210] on input at bounding box center [299, 209] width 196 height 30
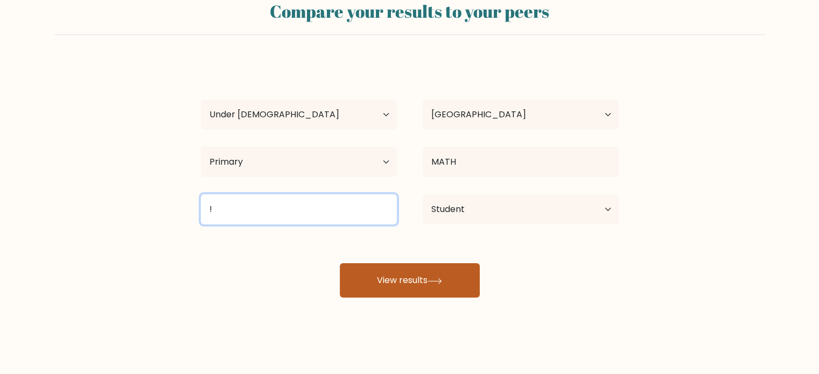
type input "!"
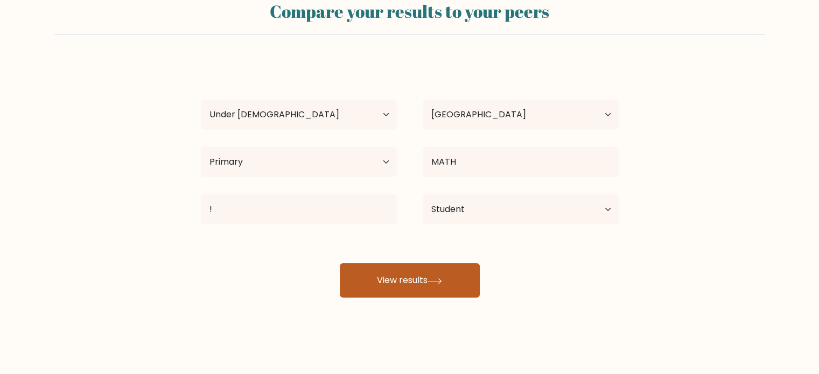
click at [395, 293] on button "View results" at bounding box center [410, 280] width 140 height 34
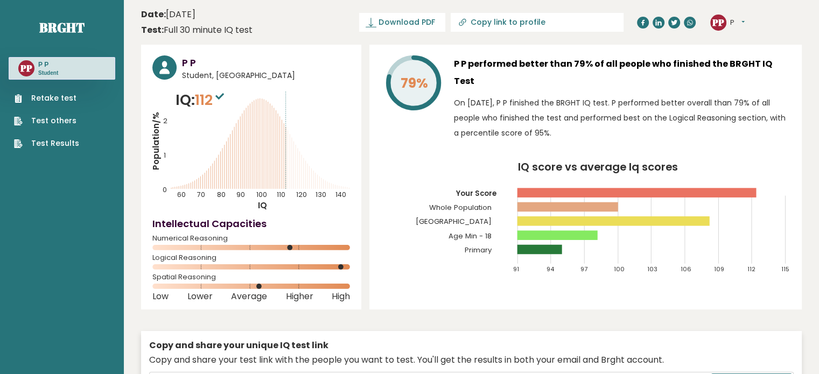
click at [393, 282] on div "79% P P performed better than 79% of all people who finished the BRGHT IQ Test …" at bounding box center [586, 177] width 433 height 265
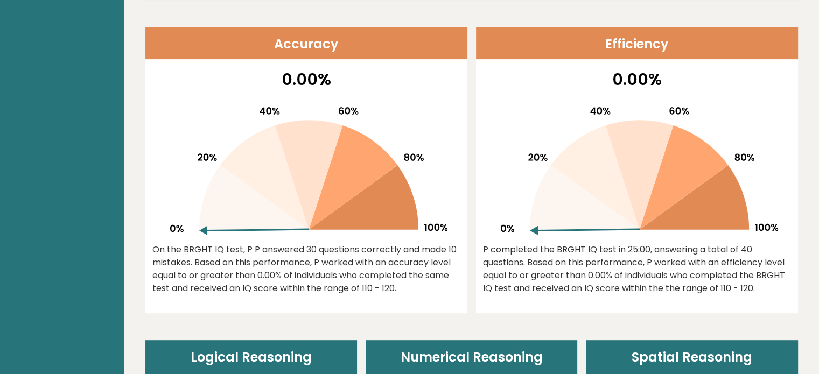
scroll to position [443, 0]
drag, startPoint x: 205, startPoint y: 219, endPoint x: 211, endPoint y: 203, distance: 17.9
click at [211, 203] on icon at bounding box center [254, 197] width 110 height 65
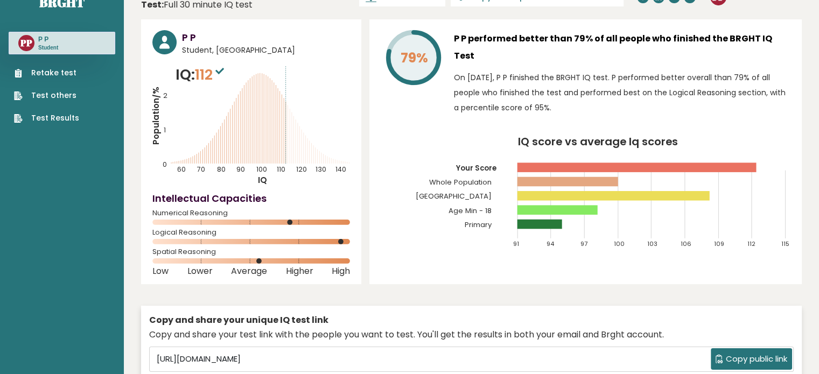
scroll to position [0, 0]
